Goal: Task Accomplishment & Management: Use online tool/utility

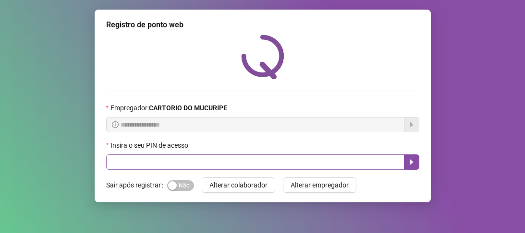
drag, startPoint x: 0, startPoint y: 0, endPoint x: 282, endPoint y: 161, distance: 325.1
click at [283, 161] on input "text" at bounding box center [255, 162] width 298 height 15
type input "*****"
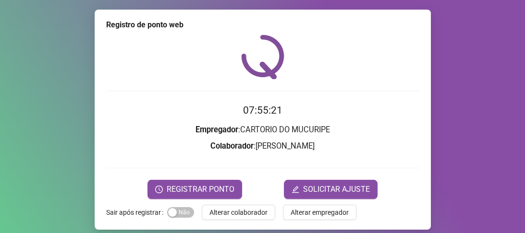
click at [217, 177] on form "07:55:21 Empregador : CARTORIO DO MUCURIPE Colaborador : [PERSON_NAME] REGISTRA…" at bounding box center [262, 151] width 313 height 96
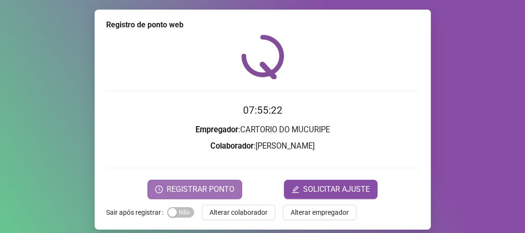
click at [219, 189] on span "REGISTRAR PONTO" at bounding box center [201, 190] width 68 height 12
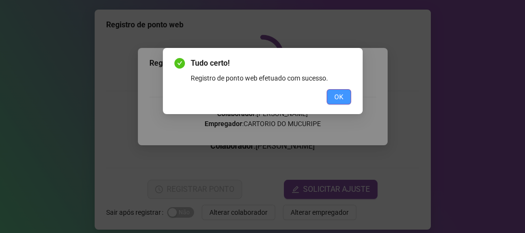
click at [347, 100] on button "OK" at bounding box center [338, 96] width 24 height 15
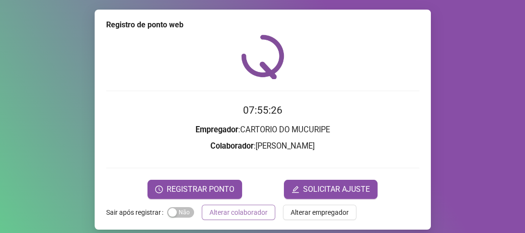
click at [243, 212] on span "Alterar colaborador" at bounding box center [238, 212] width 58 height 11
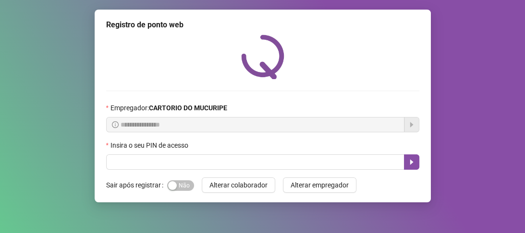
click at [263, 155] on div "Insira o seu PIN de acesso" at bounding box center [262, 147] width 313 height 14
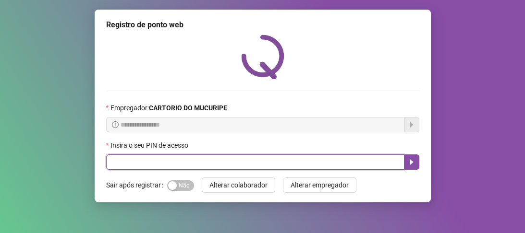
click at [265, 158] on input "text" at bounding box center [255, 162] width 298 height 15
type input "*****"
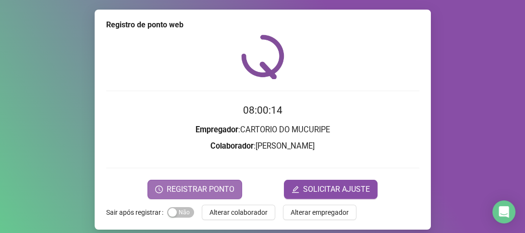
click at [193, 197] on button "REGISTRAR PONTO" at bounding box center [194, 189] width 95 height 19
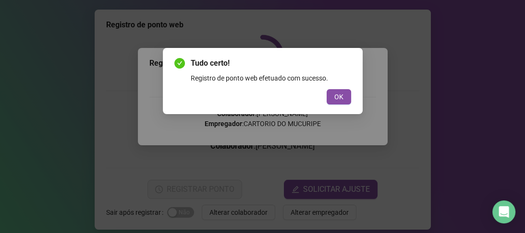
click at [333, 93] on button "OK" at bounding box center [338, 96] width 24 height 15
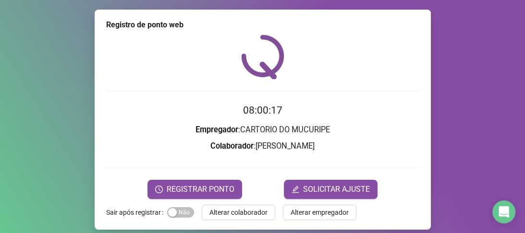
drag, startPoint x: 240, startPoint y: 214, endPoint x: 228, endPoint y: 211, distance: 11.9
click at [240, 213] on span "Alterar colaborador" at bounding box center [238, 212] width 58 height 11
